Goal: Information Seeking & Learning: Find specific fact

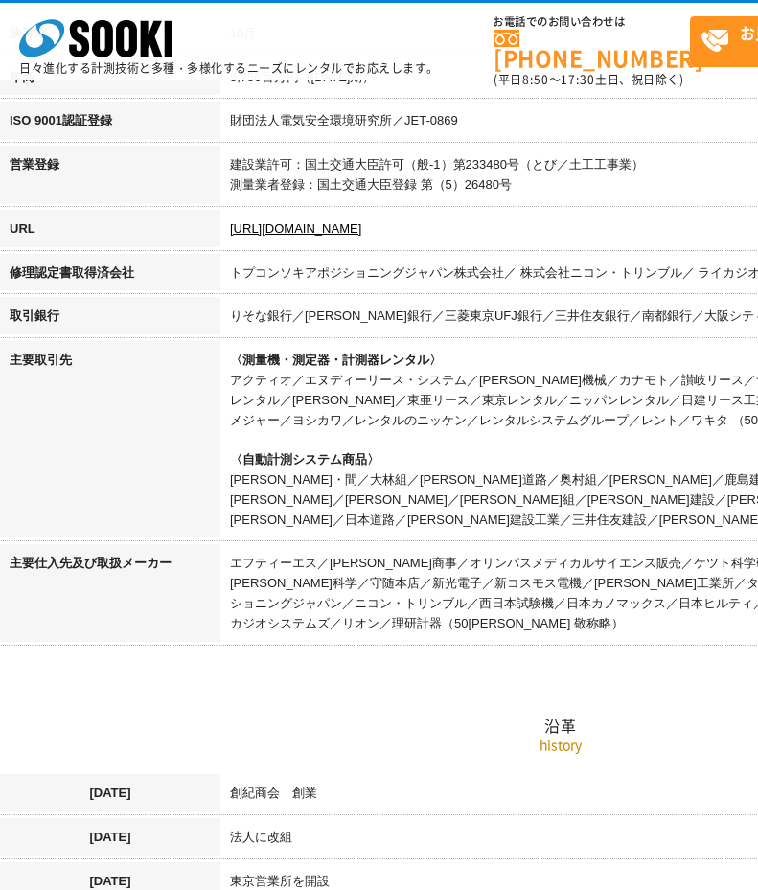
scroll to position [766, 0]
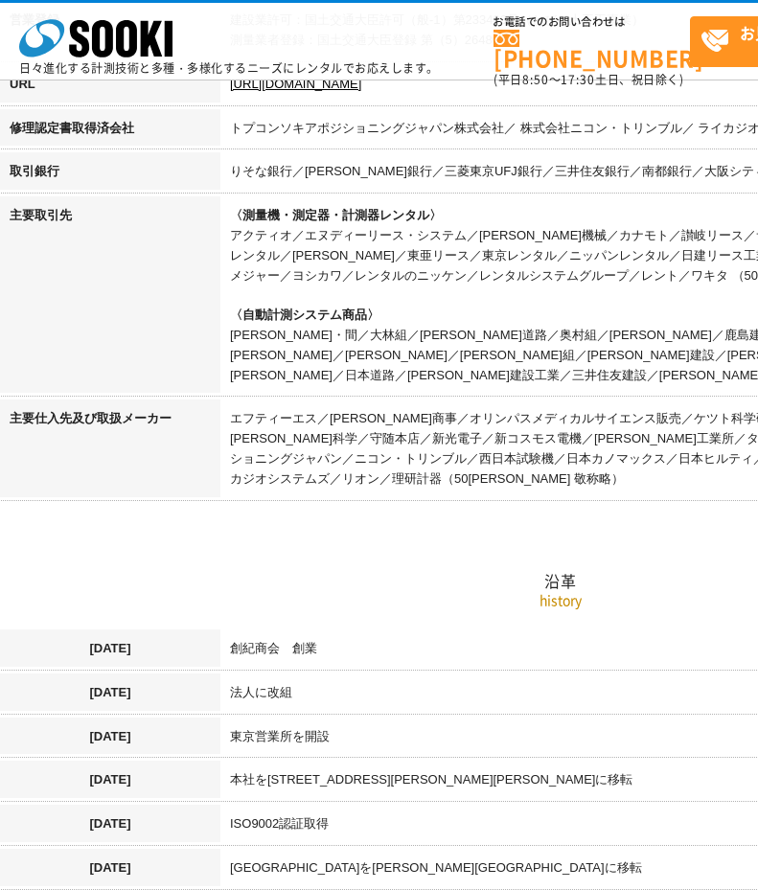
click at [437, 490] on h2 "沿革" at bounding box center [560, 485] width 1121 height 212
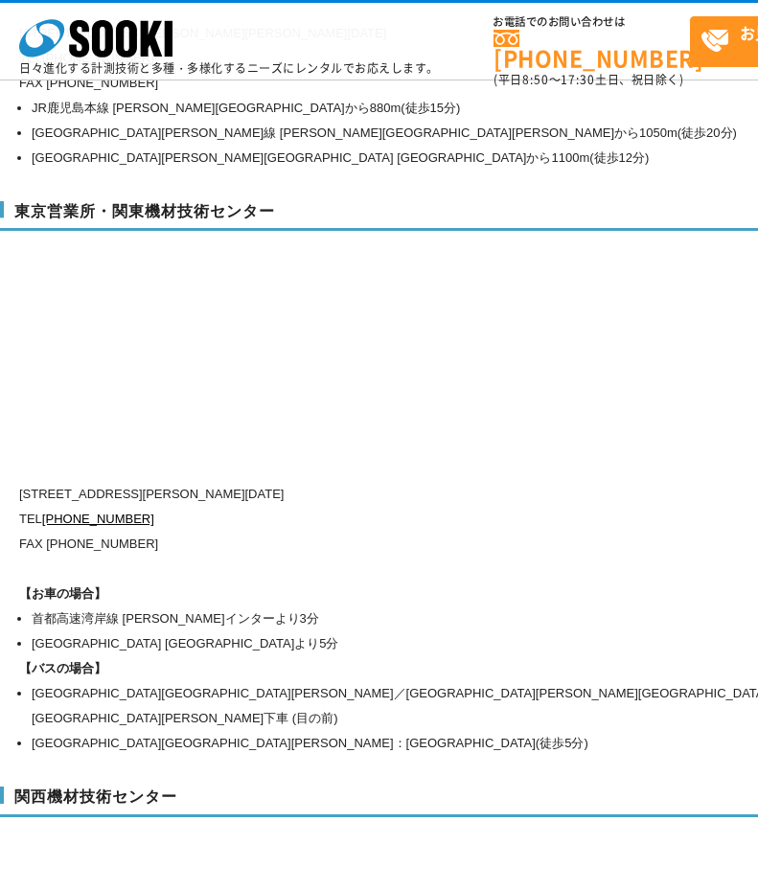
scroll to position [8590, 0]
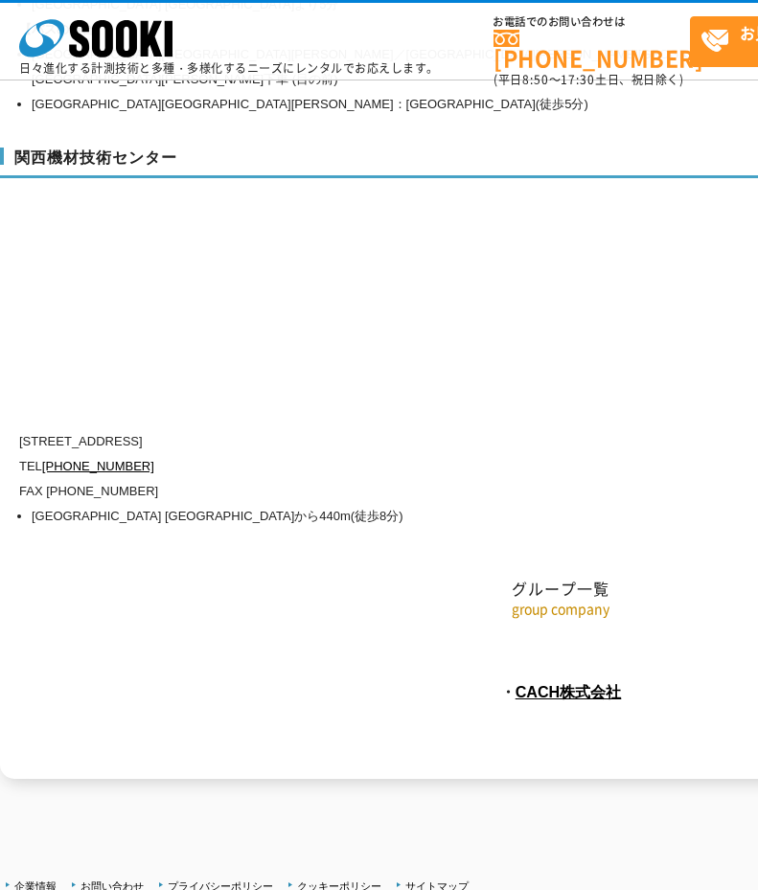
click at [137, 676] on p "・ CACH株式会社" at bounding box center [560, 691] width 1121 height 31
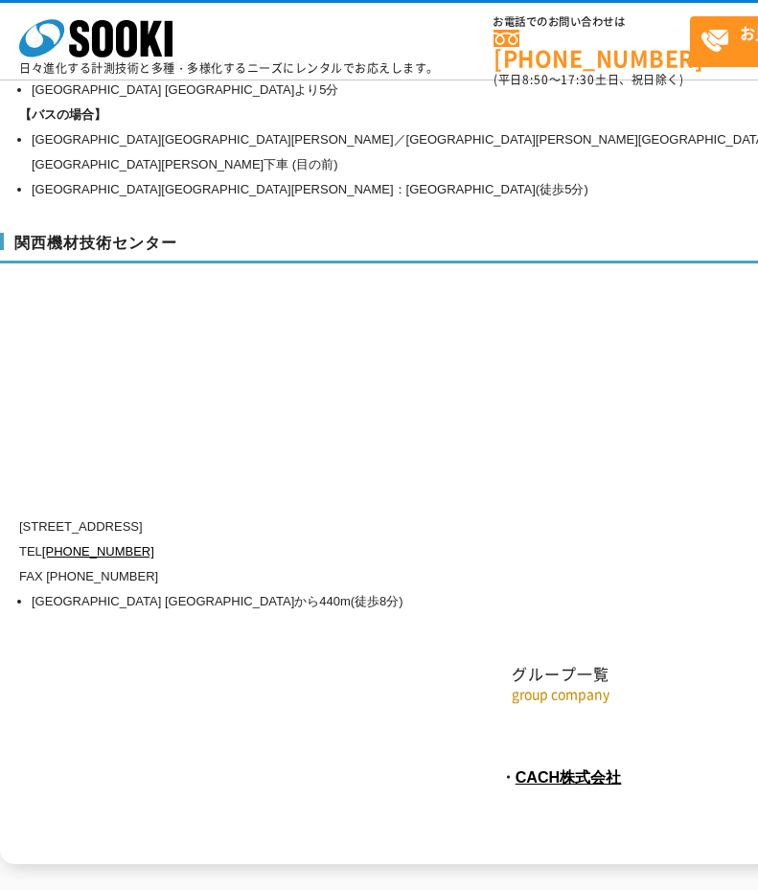
scroll to position [8462, 0]
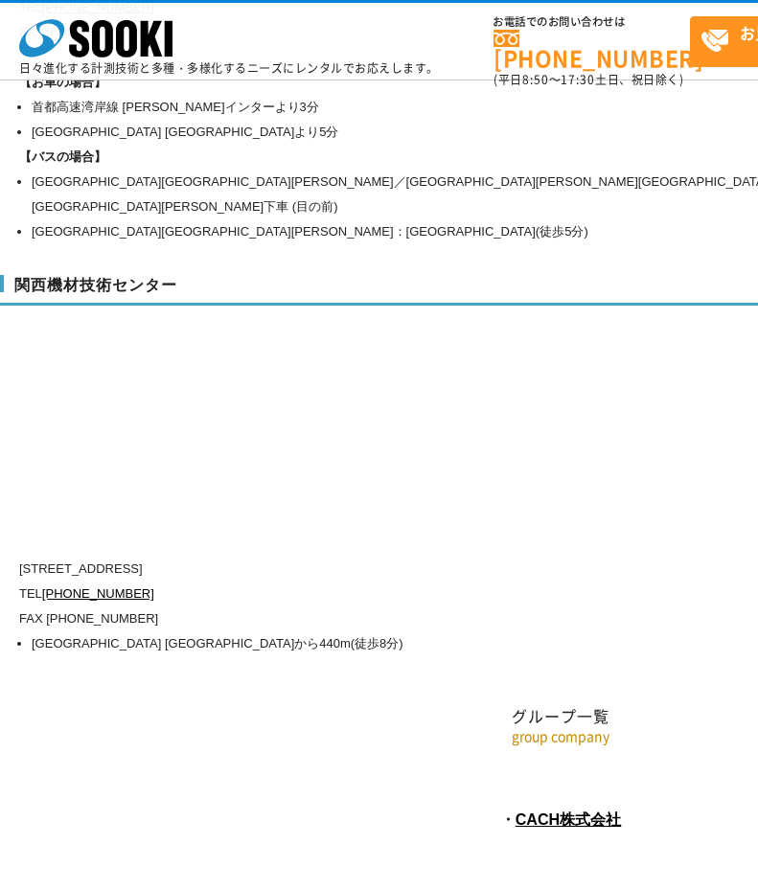
drag, startPoint x: 216, startPoint y: 503, endPoint x: 141, endPoint y: 504, distance: 74.7
click at [141, 556] on p "[STREET_ADDRESS]" at bounding box center [478, 568] width 919 height 25
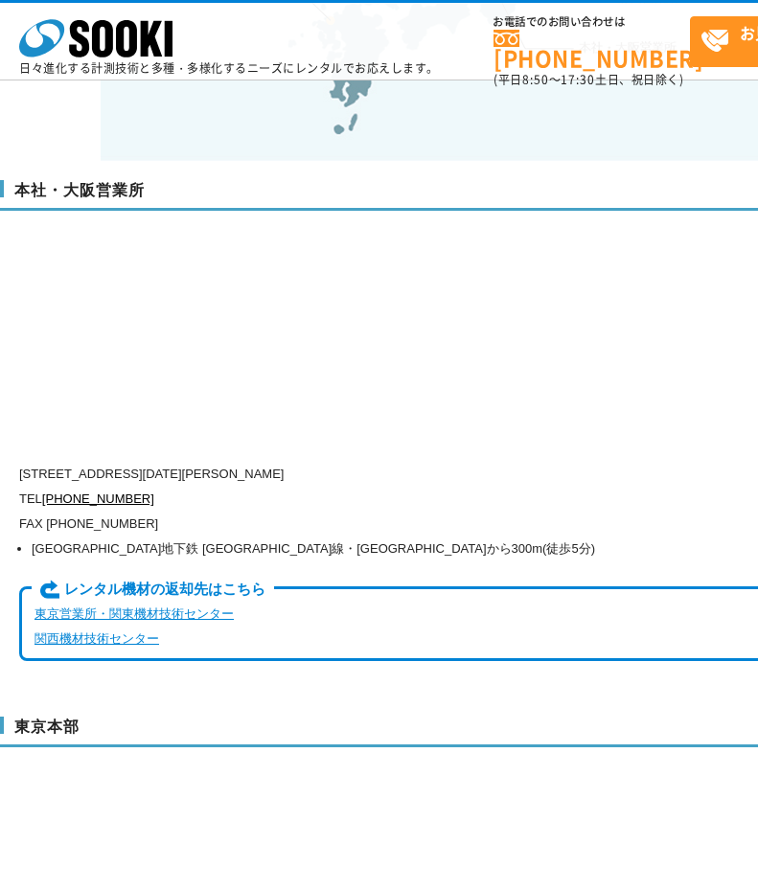
scroll to position [4375, 0]
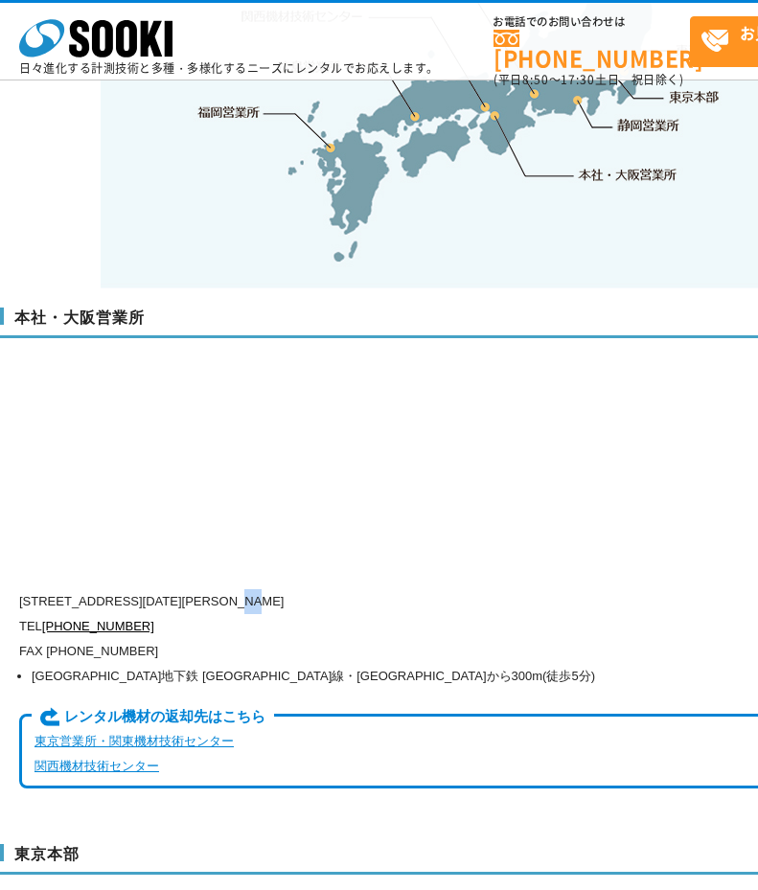
drag, startPoint x: 293, startPoint y: 558, endPoint x: 314, endPoint y: 560, distance: 21.2
click at [314, 589] on p "[STREET_ADDRESS][DATE][PERSON_NAME]" at bounding box center [478, 601] width 919 height 25
drag, startPoint x: 306, startPoint y: 565, endPoint x: 392, endPoint y: 549, distance: 86.8
click at [395, 548] on div "本社・大阪営業所 [STREET_ADDRESS][DATE][PERSON_NAME] TEL [PHONE_NUMBER] FAX [PHONE_NUMB…" at bounding box center [560, 555] width 1121 height 535
drag, startPoint x: 287, startPoint y: 563, endPoint x: 34, endPoint y: 566, distance: 253.8
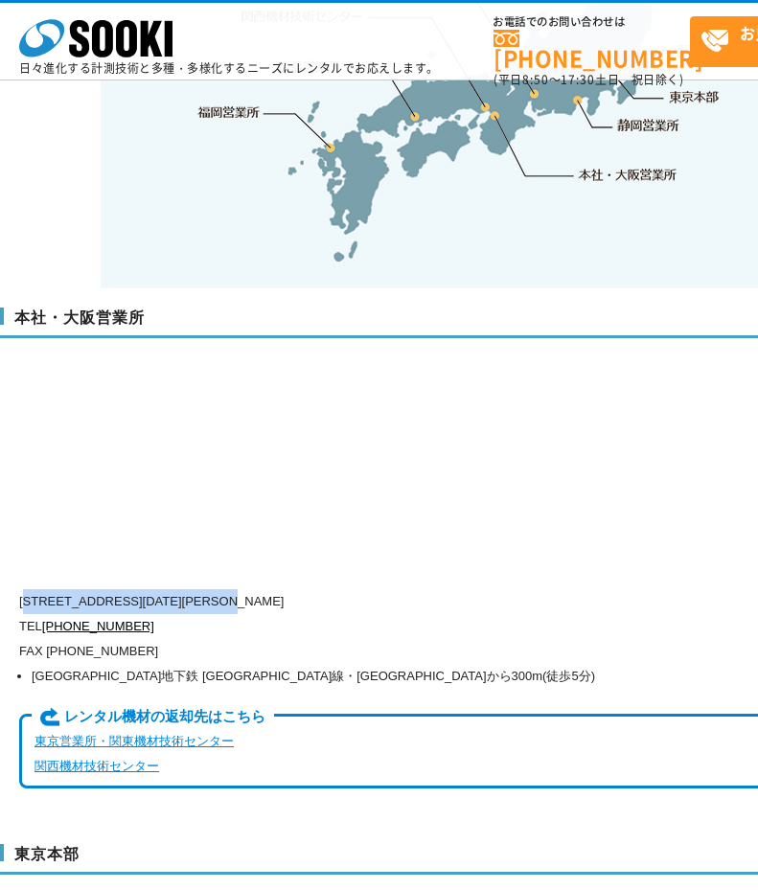
click at [34, 589] on p "[STREET_ADDRESS][DATE][PERSON_NAME]" at bounding box center [478, 601] width 919 height 25
copy p "550-0005 [STREET_ADDRESS][DATE]"
drag, startPoint x: 419, startPoint y: 556, endPoint x: 102, endPoint y: 572, distance: 316.5
click at [102, 589] on p "[STREET_ADDRESS][DATE][PERSON_NAME]" at bounding box center [478, 601] width 919 height 25
copy p "[STREET_ADDRESS][DATE][PERSON_NAME]"
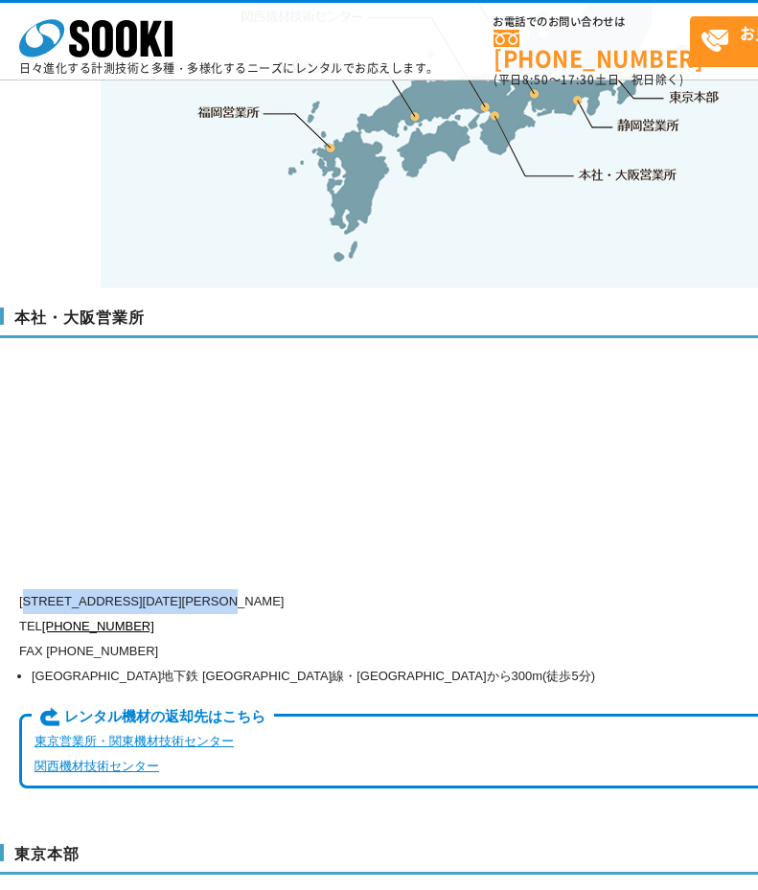
click at [434, 589] on p "[STREET_ADDRESS][DATE][PERSON_NAME]" at bounding box center [478, 601] width 919 height 25
drag, startPoint x: 420, startPoint y: 559, endPoint x: 294, endPoint y: 556, distance: 125.5
click at [294, 589] on p "[STREET_ADDRESS][DATE][PERSON_NAME]" at bounding box center [478, 601] width 919 height 25
copy p "[PERSON_NAME][GEOGRAPHIC_DATA]13階"
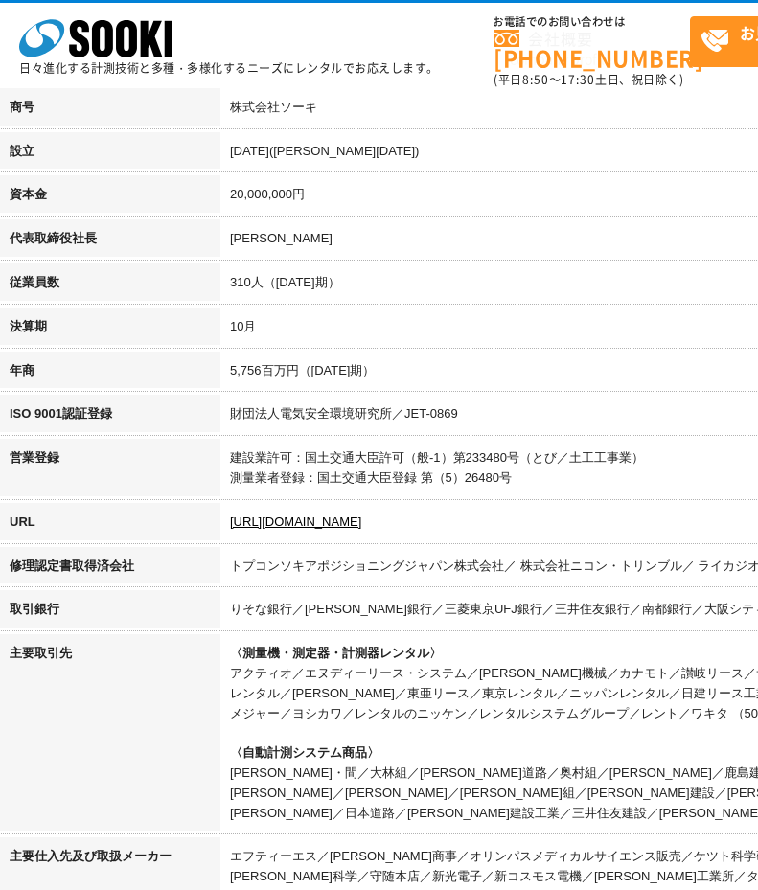
scroll to position [288, 0]
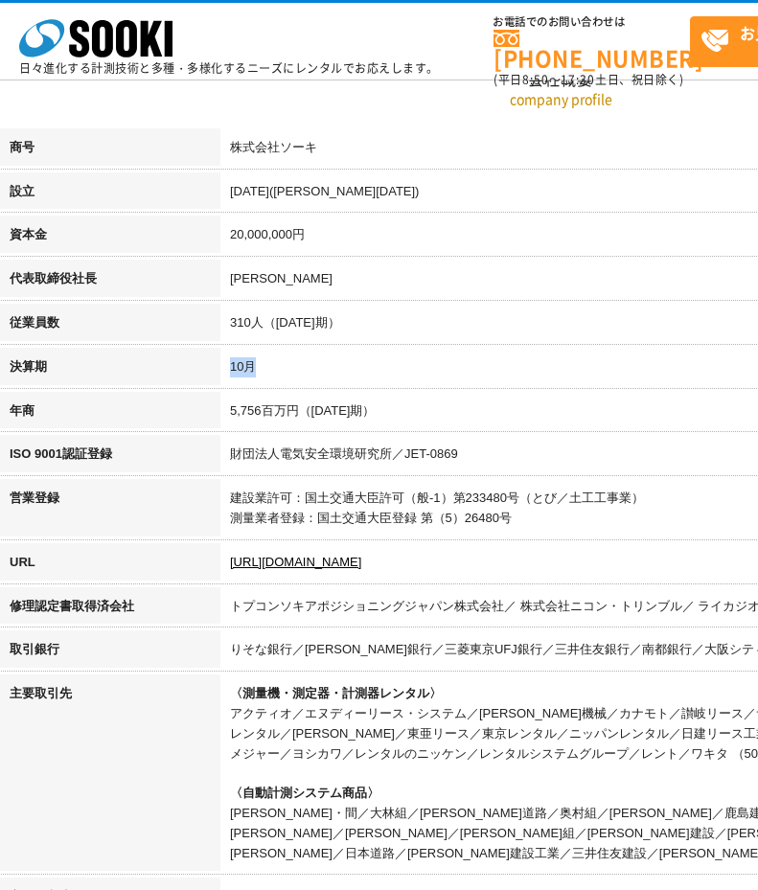
drag, startPoint x: 223, startPoint y: 366, endPoint x: 302, endPoint y: 373, distance: 78.8
click at [300, 372] on td "10月" at bounding box center [670, 370] width 900 height 44
copy td "10月"
drag, startPoint x: 236, startPoint y: 325, endPoint x: 257, endPoint y: 325, distance: 21.1
click at [257, 325] on td "310人（[DATE]期）" at bounding box center [670, 326] width 900 height 44
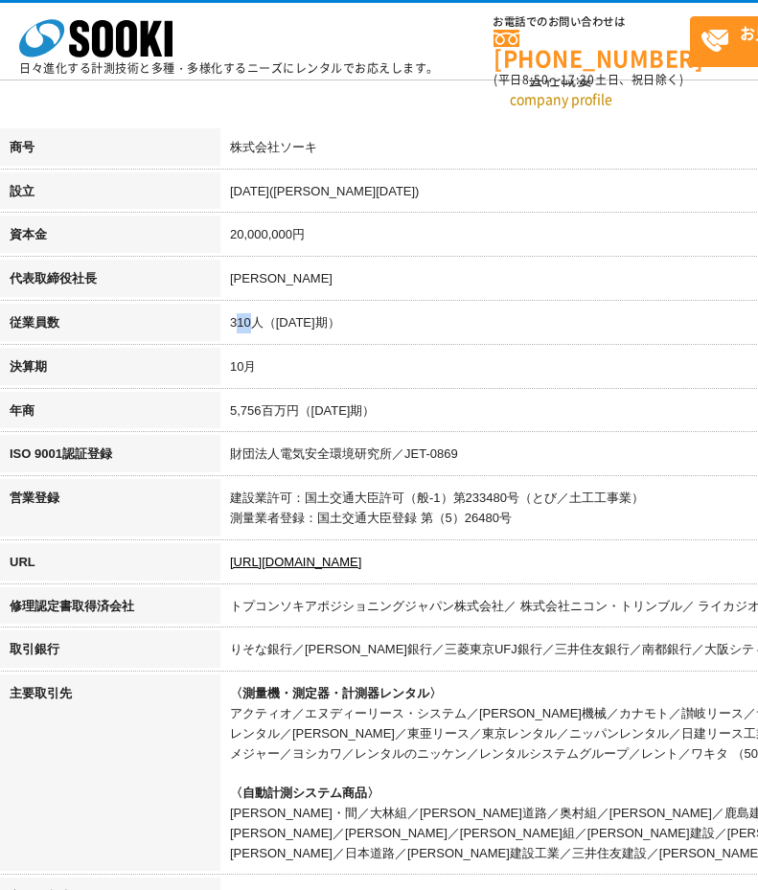
click at [257, 325] on td "310人（[DATE]期）" at bounding box center [670, 326] width 900 height 44
drag, startPoint x: 259, startPoint y: 322, endPoint x: 230, endPoint y: 324, distance: 28.8
click at [230, 324] on td "310人（[DATE]期）" at bounding box center [670, 326] width 900 height 44
copy td "310"
drag, startPoint x: 571, startPoint y: 207, endPoint x: 520, endPoint y: 220, distance: 52.5
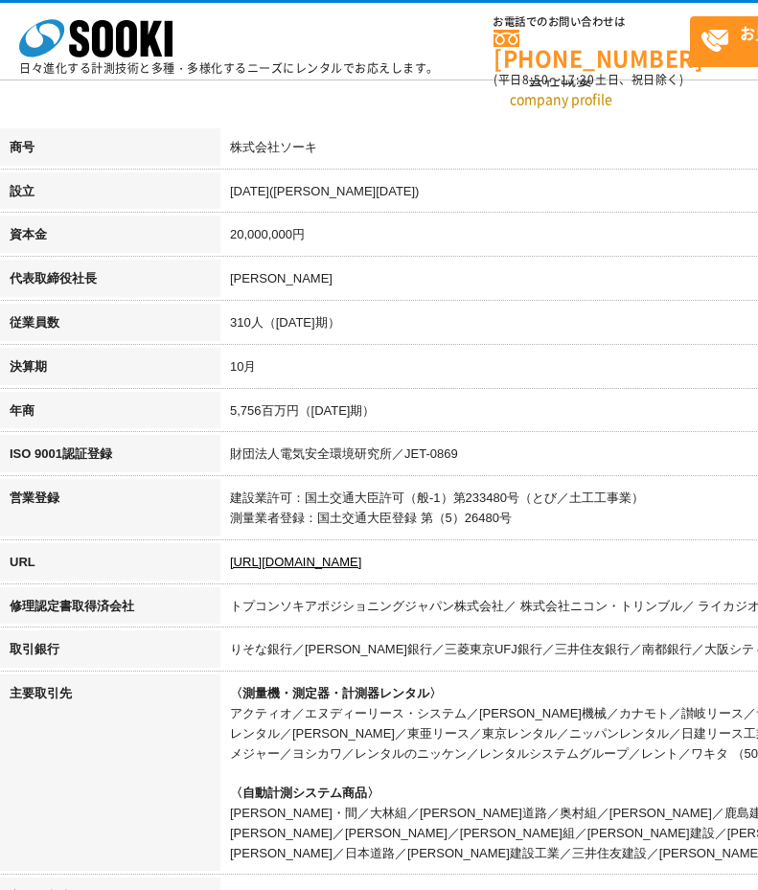
click at [556, 207] on td "[DATE]([PERSON_NAME][DATE])" at bounding box center [670, 194] width 900 height 44
